Goal: Task Accomplishment & Management: Use online tool/utility

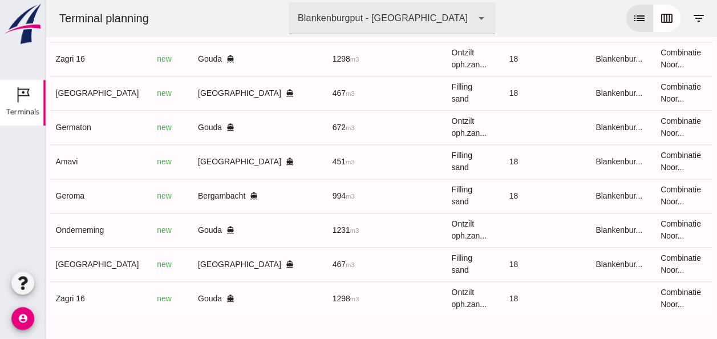
scroll to position [0, 304]
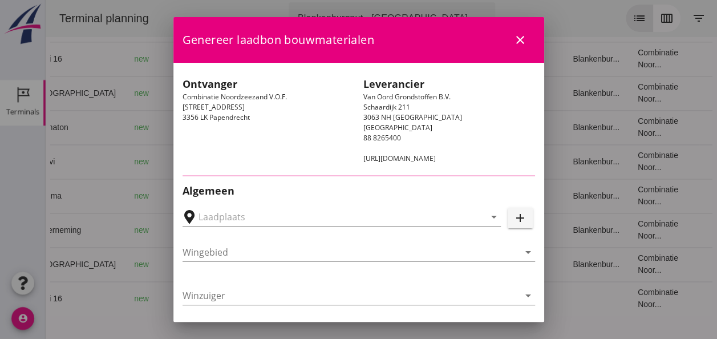
type input "Bergambacht, [GEOGRAPHIC_DATA], [GEOGRAPHIC_DATA]"
type input "Geroma"
type input "[PERSON_NAME]"
type input "994"
type input "Ophoogzand (6120)"
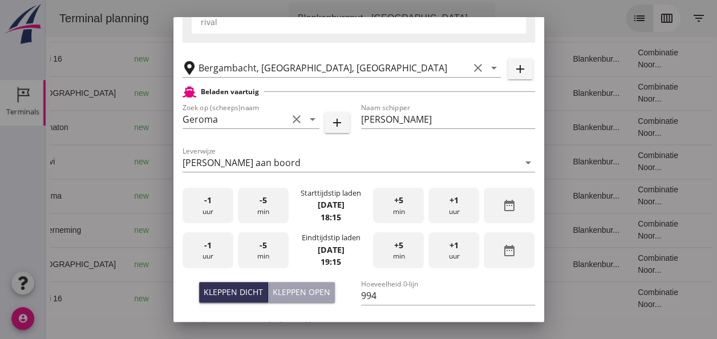
scroll to position [228, 0]
click at [211, 207] on div "-1 uur" at bounding box center [207, 205] width 51 height 36
click at [398, 211] on div "+5 min" at bounding box center [398, 205] width 51 height 36
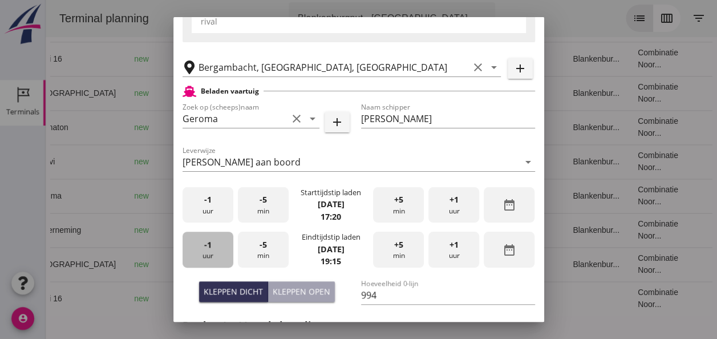
drag, startPoint x: 220, startPoint y: 245, endPoint x: 230, endPoint y: 244, distance: 10.3
click at [227, 245] on div "-1 uur" at bounding box center [207, 249] width 51 height 36
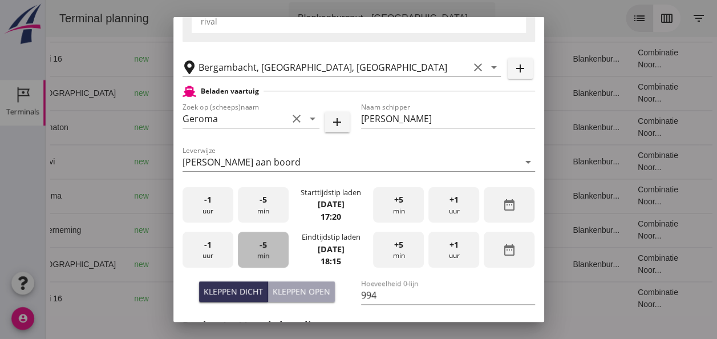
click at [267, 249] on div "-5 min" at bounding box center [263, 249] width 51 height 36
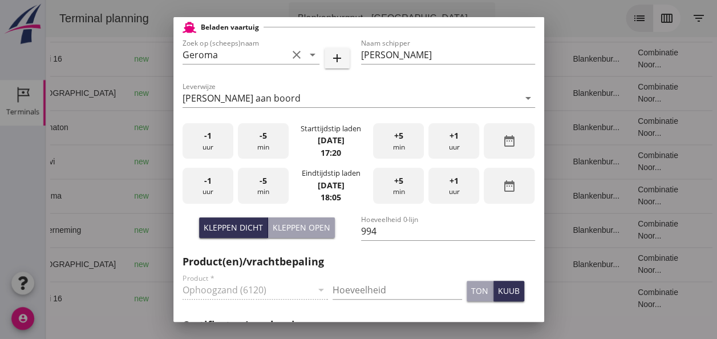
scroll to position [399, 0]
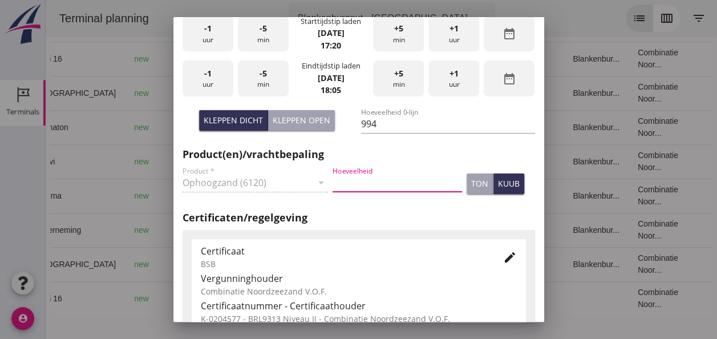
click at [355, 174] on input "Hoeveelheid" at bounding box center [396, 182] width 129 height 18
type input "994"
click at [498, 186] on div "kuub" at bounding box center [509, 183] width 22 height 12
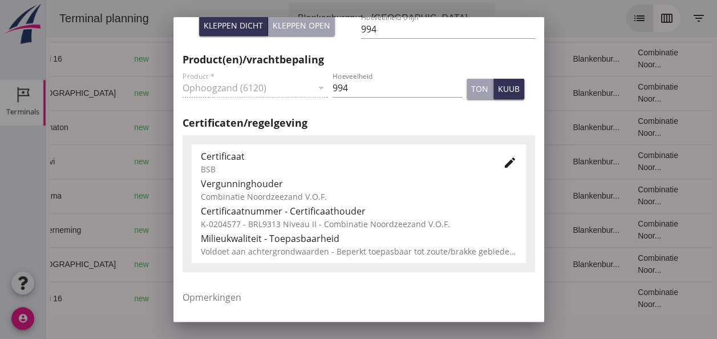
scroll to position [581, 0]
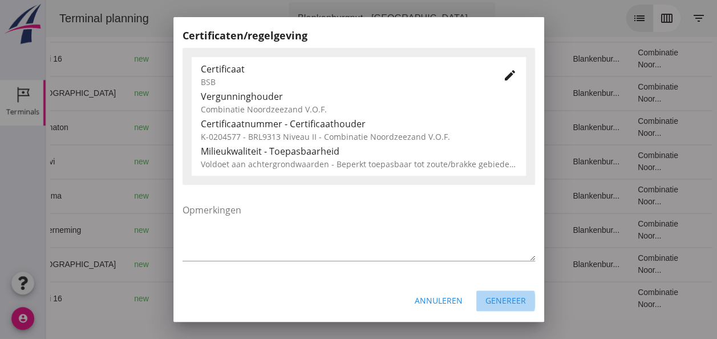
click at [491, 293] on button "Genereer" at bounding box center [505, 300] width 59 height 21
